Goal: Transaction & Acquisition: Download file/media

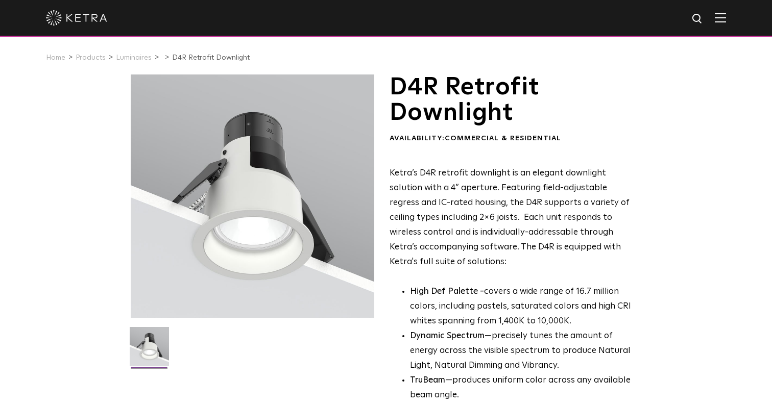
click at [677, 190] on div "D4R Retrofit Downlight Availability: Commercial & Residential Ketra’s D4R retro…" at bounding box center [386, 337] width 772 height 525
click at [696, 220] on div "D4R Retrofit Downlight Availability: Commercial & Residential Ketra’s D4R retro…" at bounding box center [386, 398] width 772 height 647
